Goal: Task Accomplishment & Management: Use online tool/utility

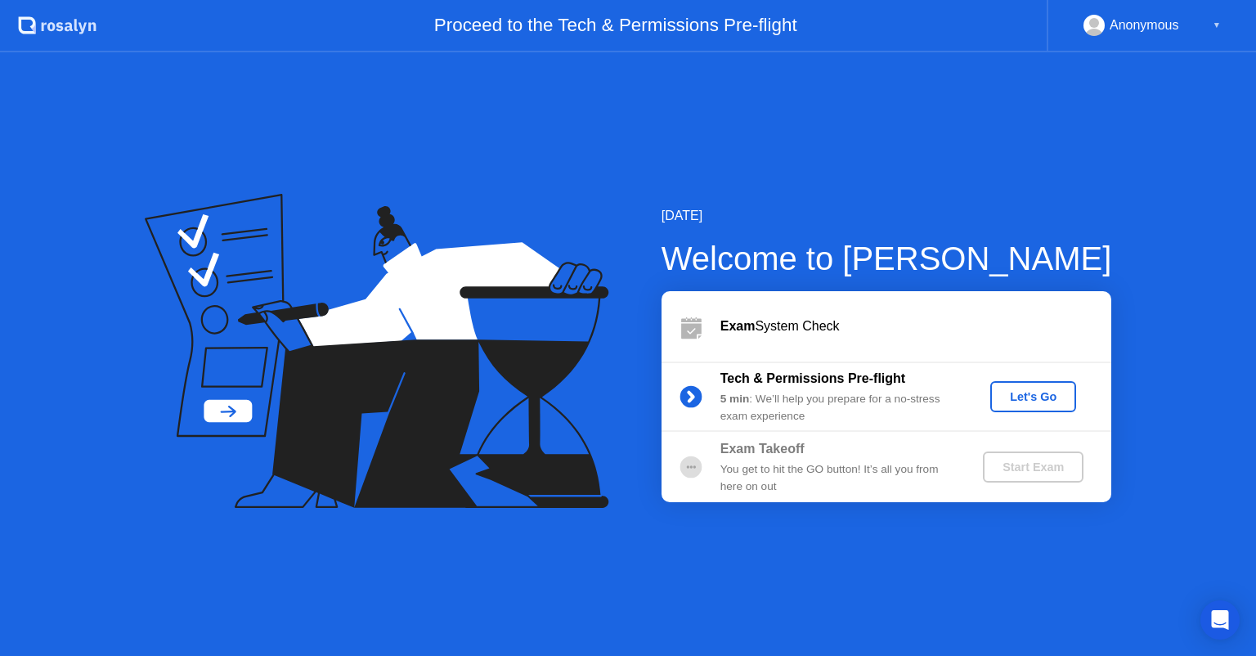
click at [1043, 393] on div "Let's Go" at bounding box center [1033, 396] width 73 height 13
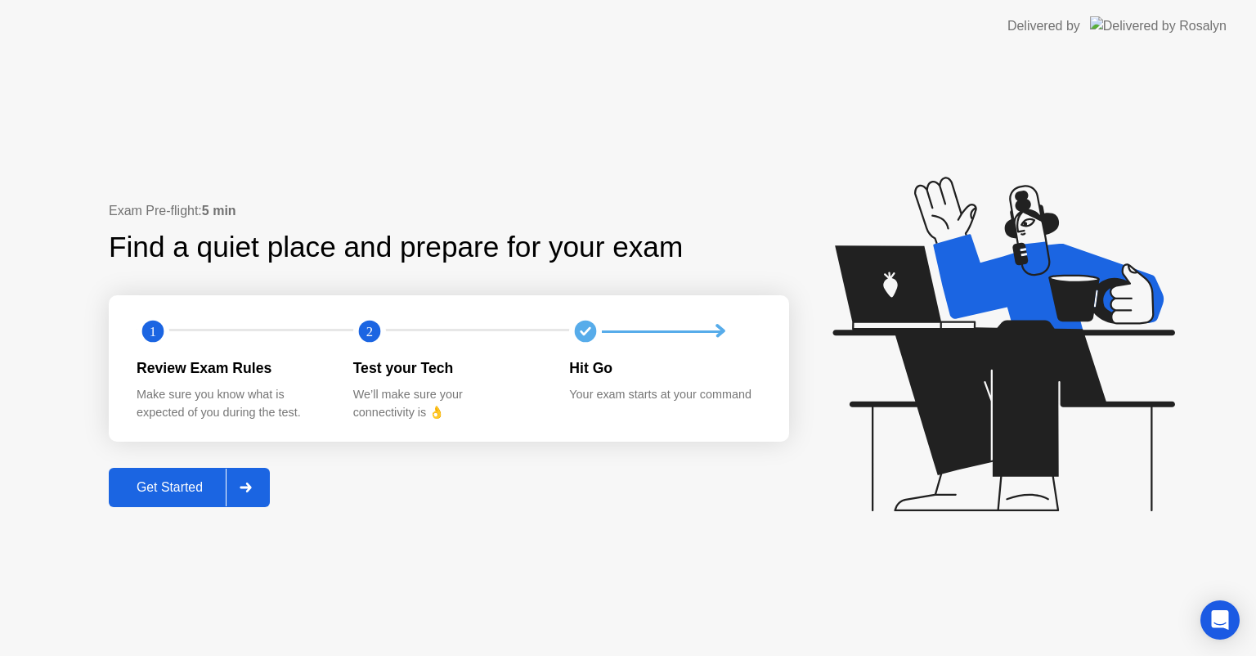
click at [171, 489] on div "Get Started" at bounding box center [170, 487] width 112 height 15
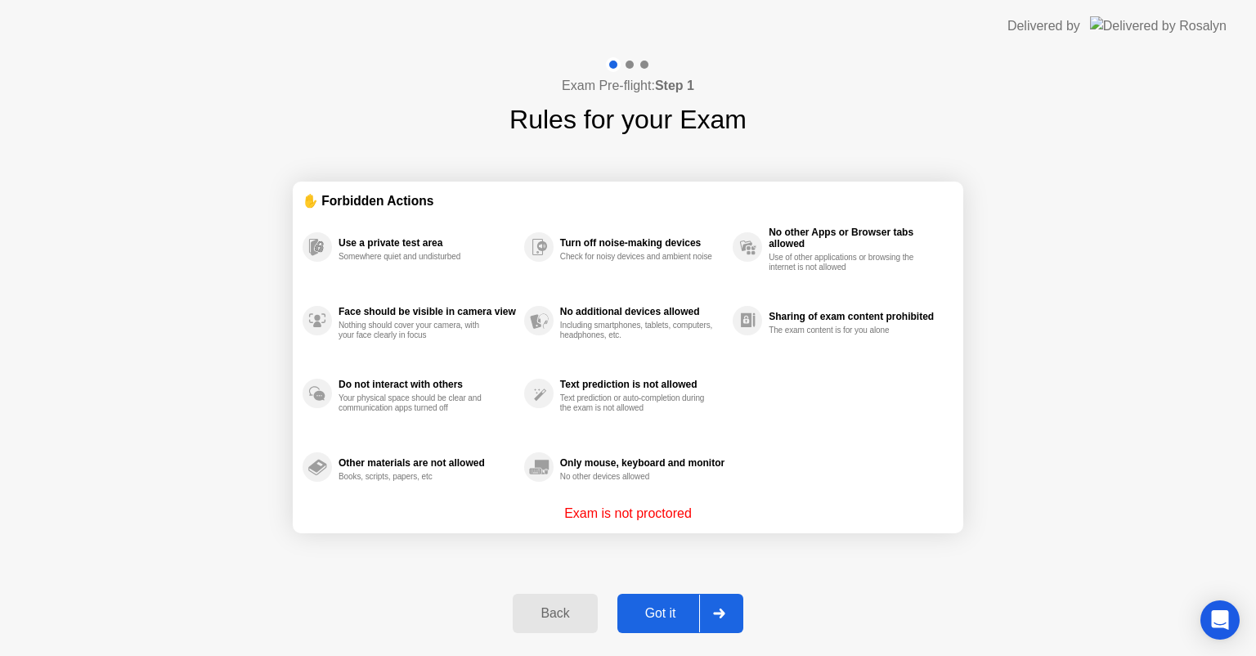
click at [639, 608] on div "Got it" at bounding box center [660, 613] width 77 height 15
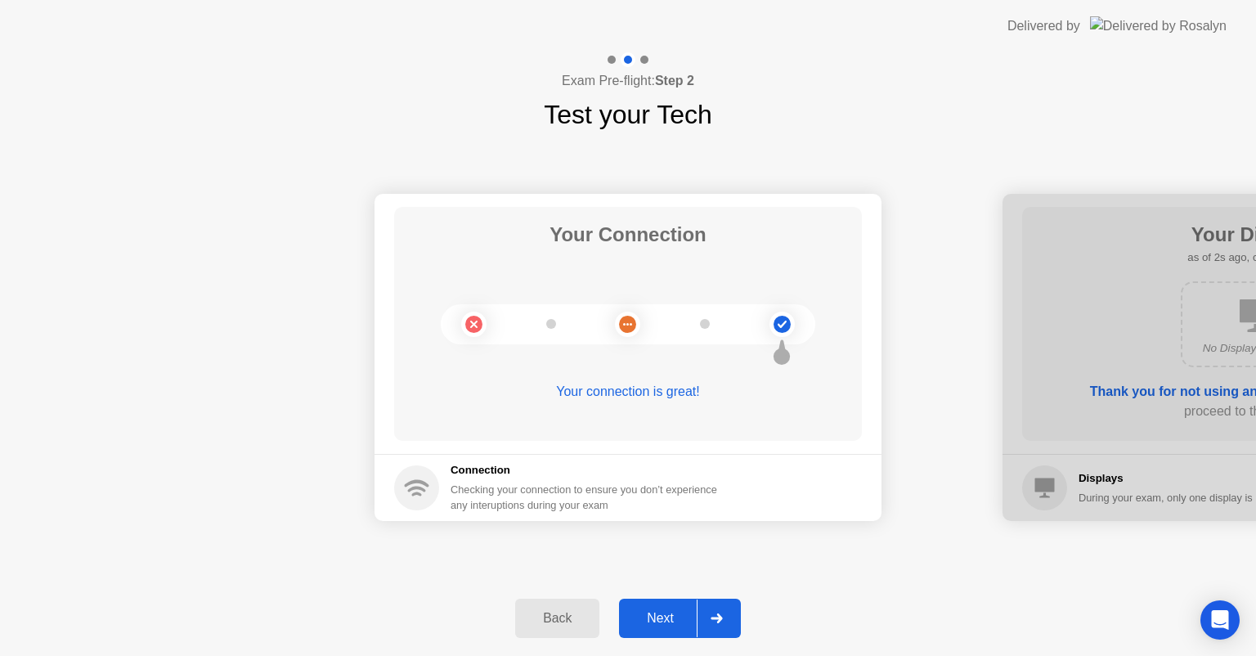
click at [652, 617] on div "Next" at bounding box center [660, 618] width 73 height 15
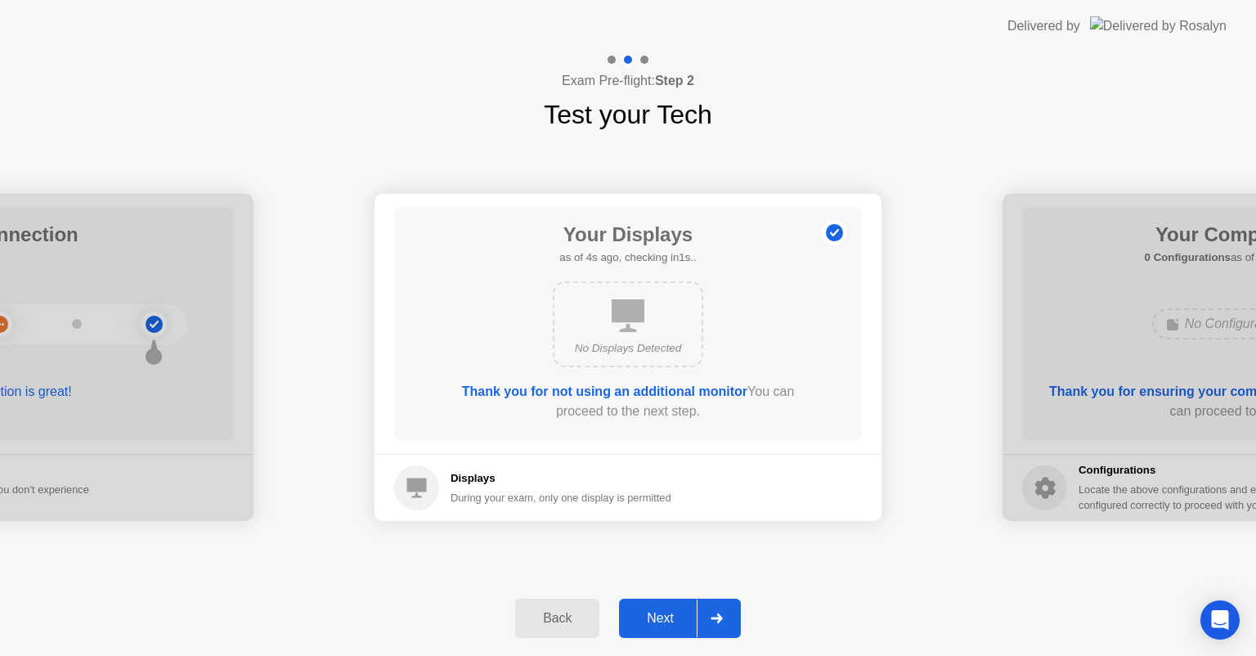
click at [667, 626] on div "Next" at bounding box center [660, 618] width 73 height 15
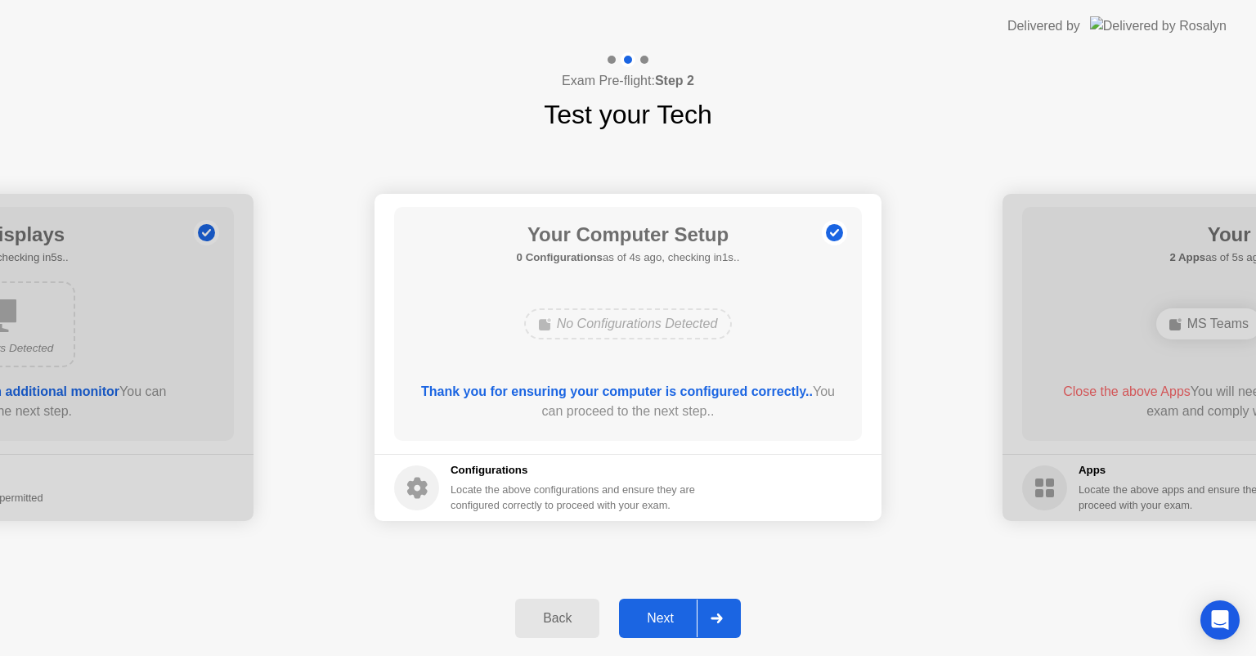
click at [670, 605] on button "Next" at bounding box center [680, 618] width 122 height 39
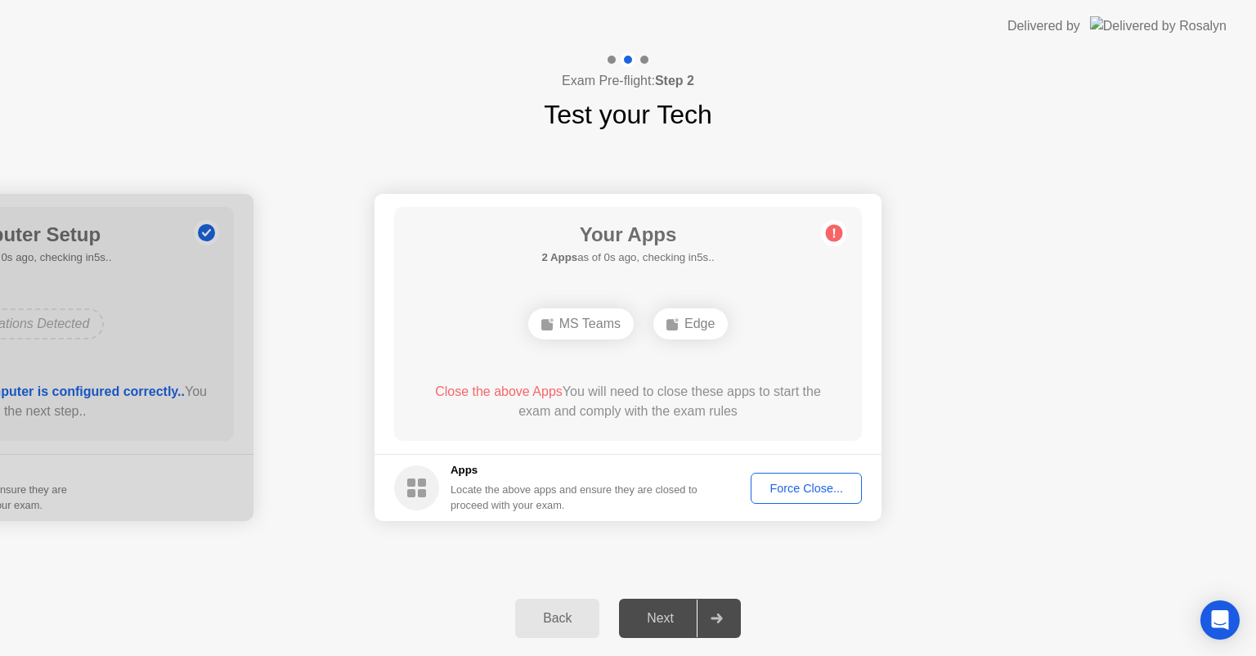
click at [789, 491] on div "Force Close..." at bounding box center [806, 488] width 100 height 13
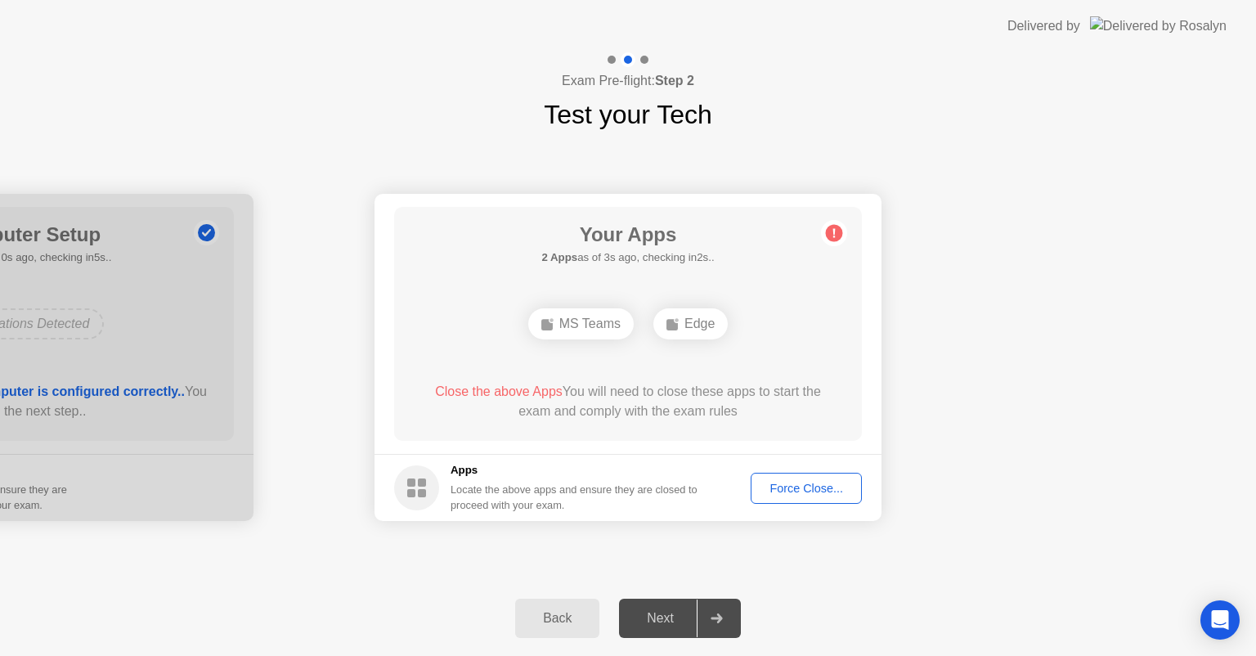
click at [595, 324] on div "MS Teams" at bounding box center [580, 323] width 105 height 31
click at [606, 355] on div "Your Apps 1 App as of 1s ago, checking in4s.. Edge Close the above App You will…" at bounding box center [628, 324] width 468 height 234
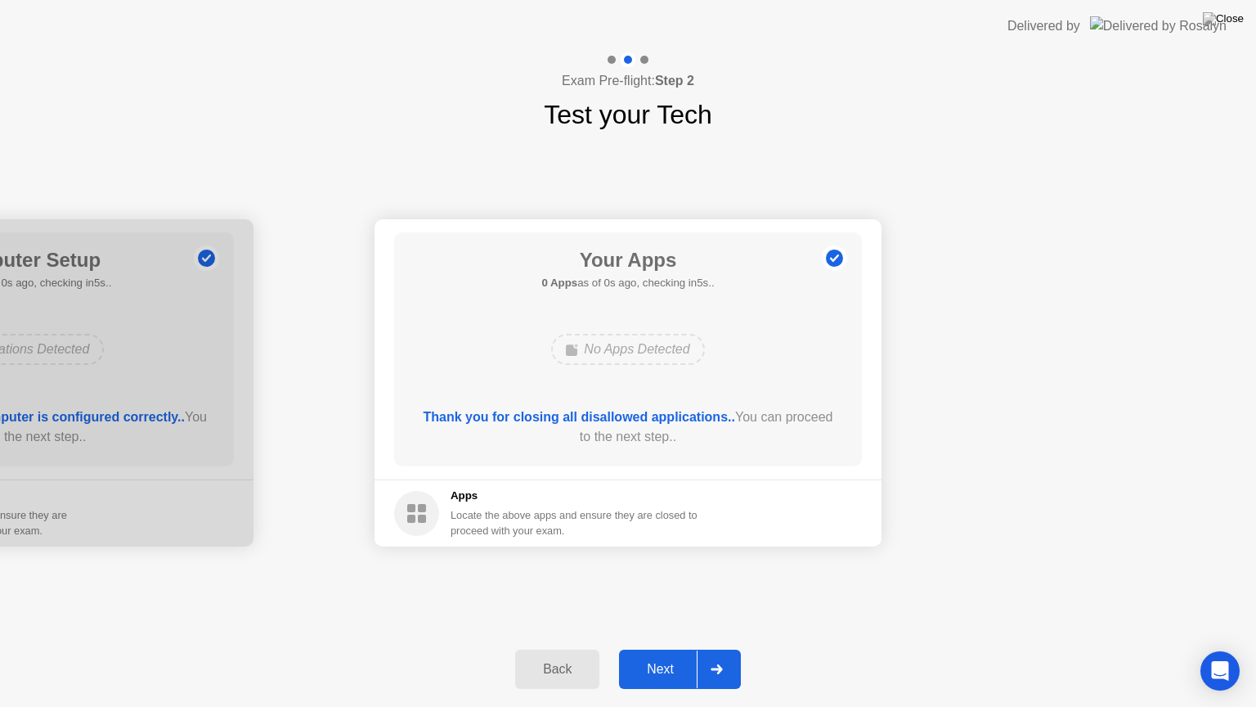
click at [666, 655] on div "Next" at bounding box center [660, 669] width 73 height 15
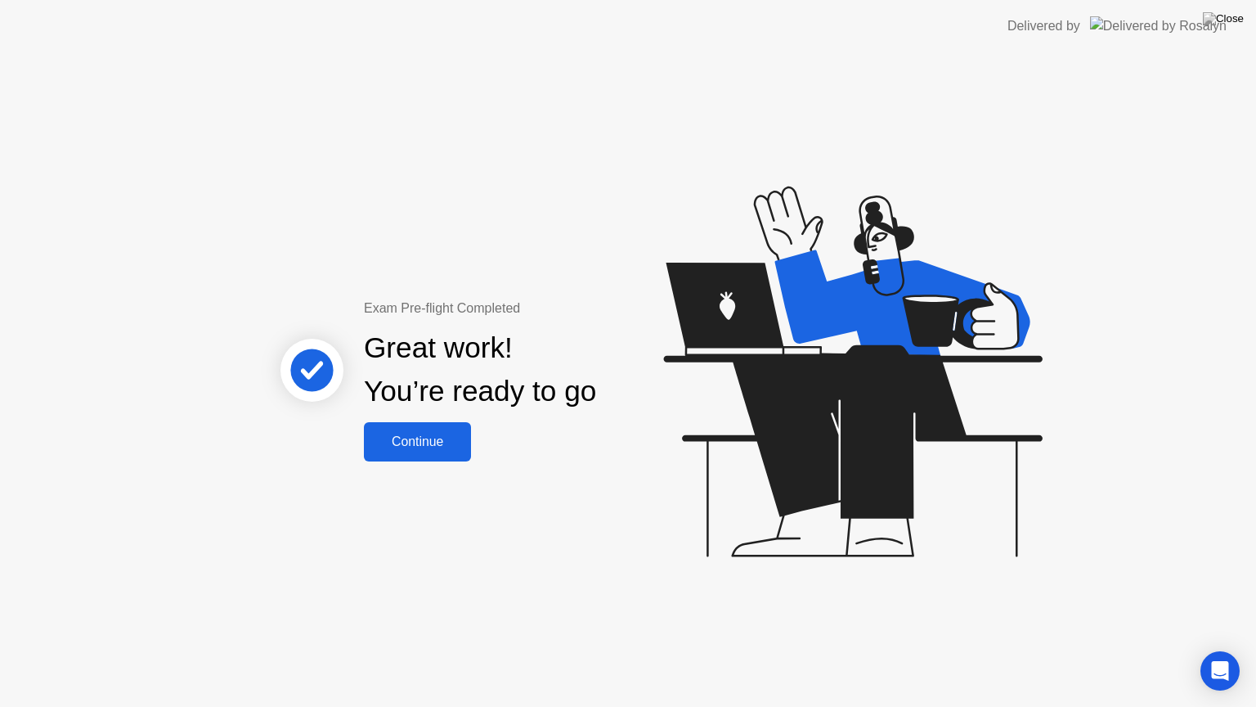
click at [412, 442] on div "Continue" at bounding box center [417, 441] width 97 height 15
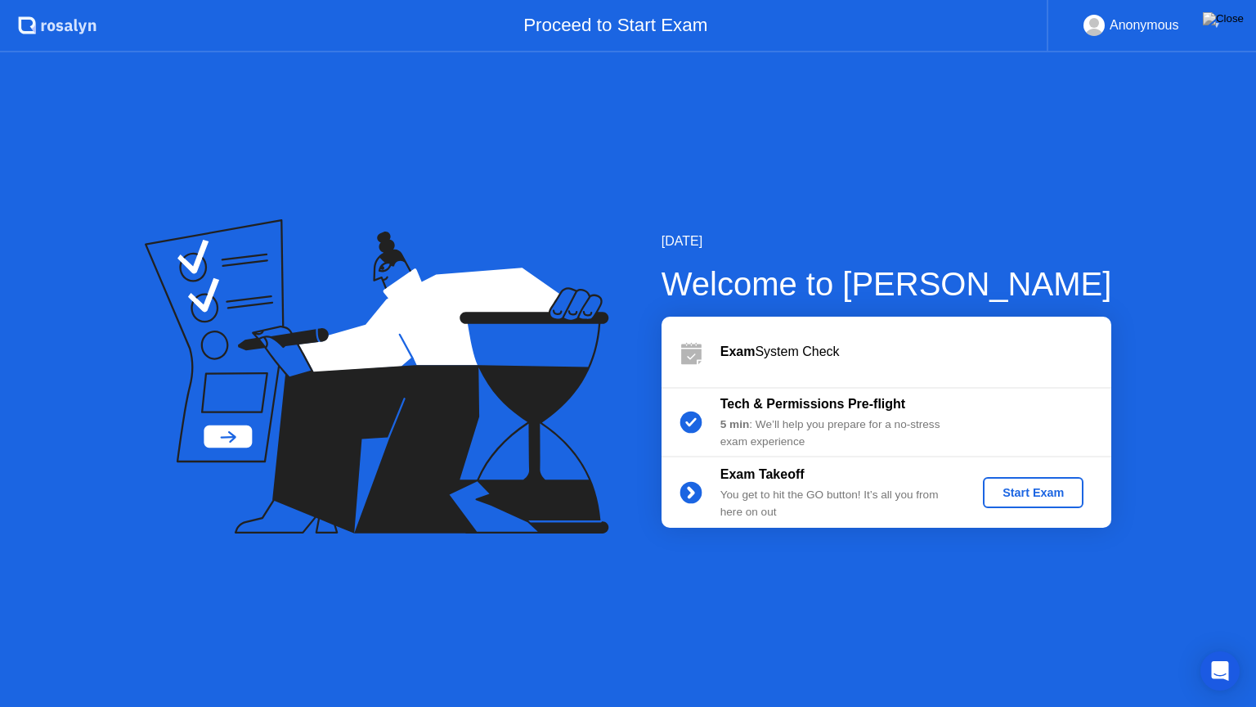
click at [1052, 482] on button "Start Exam" at bounding box center [1033, 492] width 101 height 31
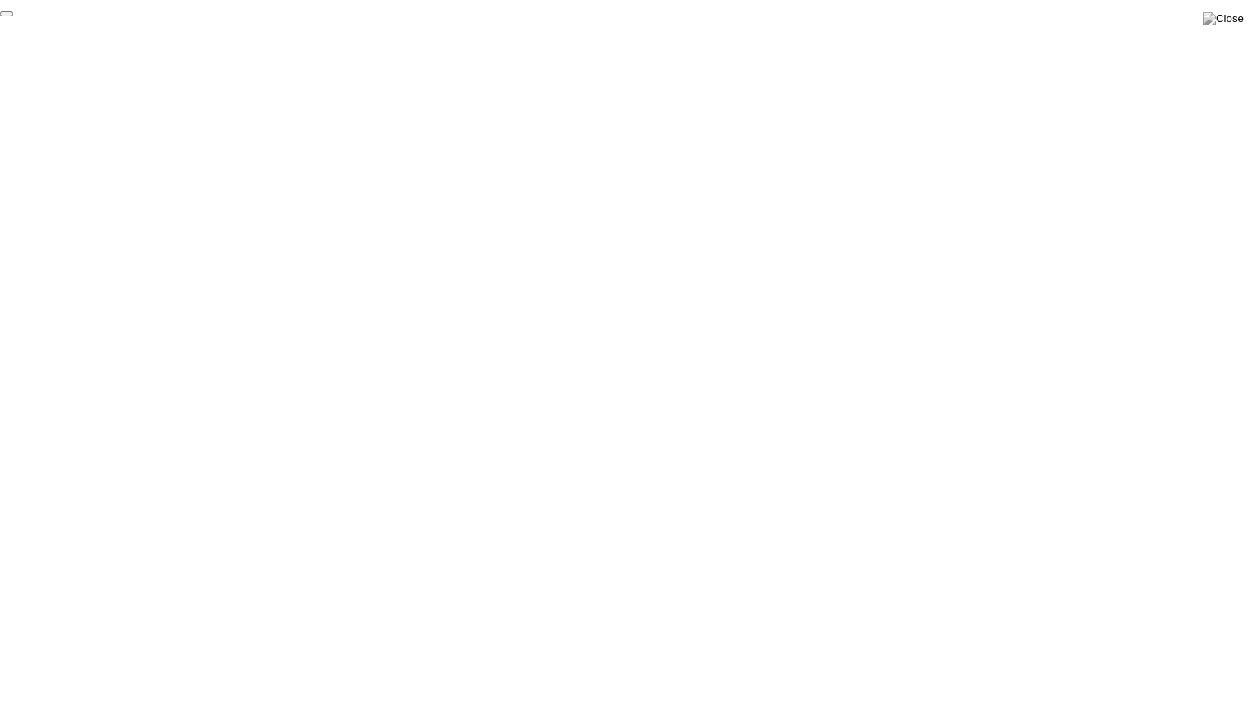
click div "End Proctoring Session"
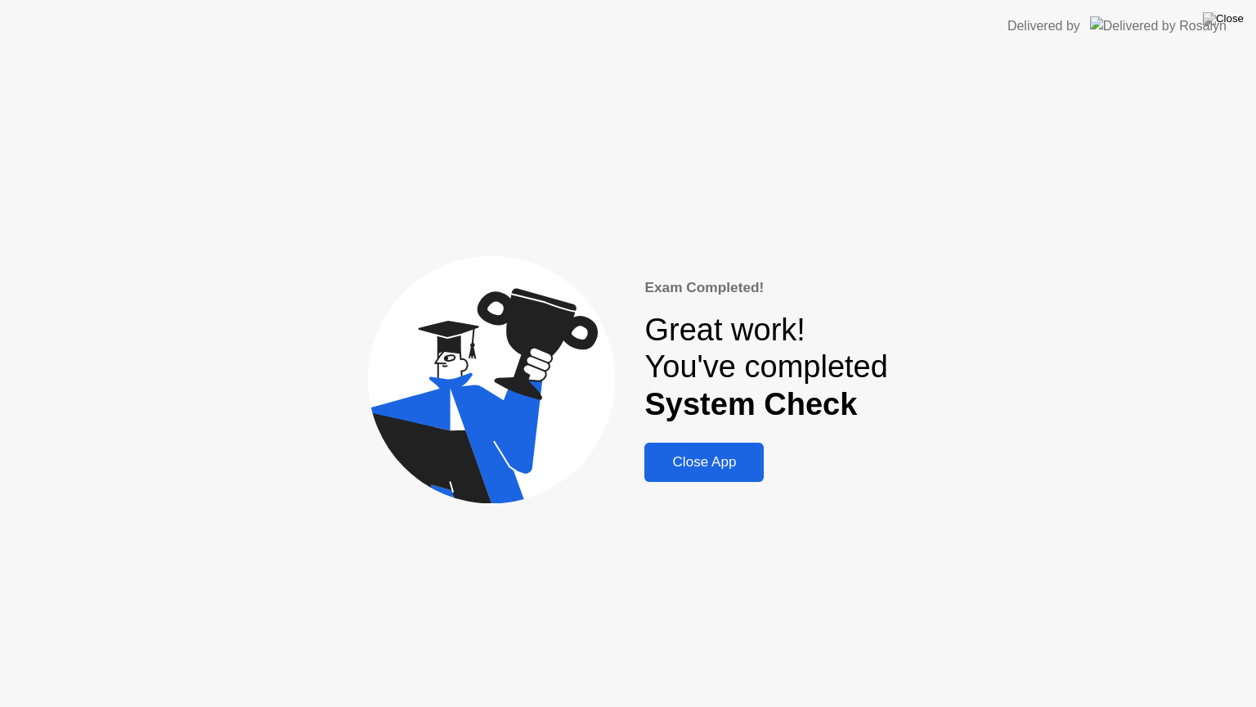
click at [753, 469] on div "Close App" at bounding box center [704, 462] width 110 height 16
